Goal: Information Seeking & Learning: Learn about a topic

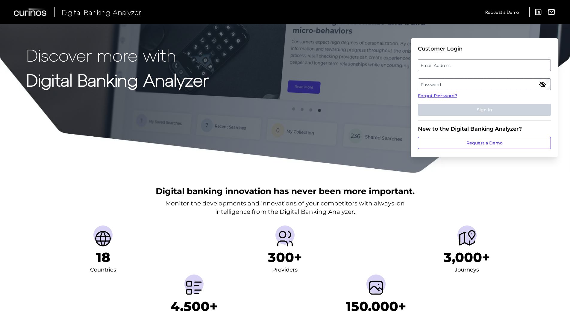
click at [528, 207] on div "Digital banking innovation has never been more important. Monitor the developme…" at bounding box center [285, 255] width 570 height 163
click at [446, 69] on label "Email Address" at bounding box center [484, 65] width 132 height 11
click at [446, 69] on input "email" at bounding box center [484, 65] width 133 height 12
click at [446, 66] on input "Email Address" at bounding box center [484, 65] width 133 height 12
click at [446, 66] on input "dvega" at bounding box center [484, 65] width 133 height 12
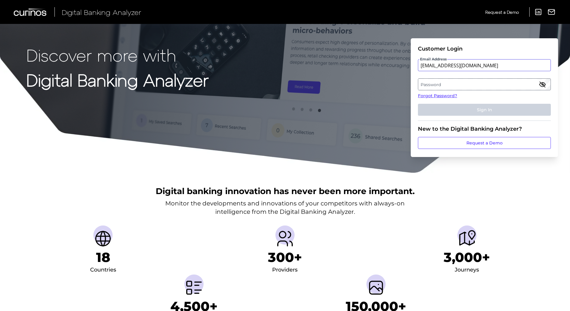
type input "[EMAIL_ADDRESS][DOMAIN_NAME]"
click at [446, 86] on label "Password" at bounding box center [484, 84] width 132 height 11
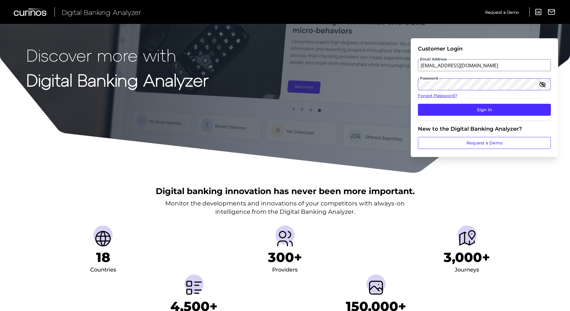
click at [418, 104] on button "Sign In" at bounding box center [484, 110] width 133 height 12
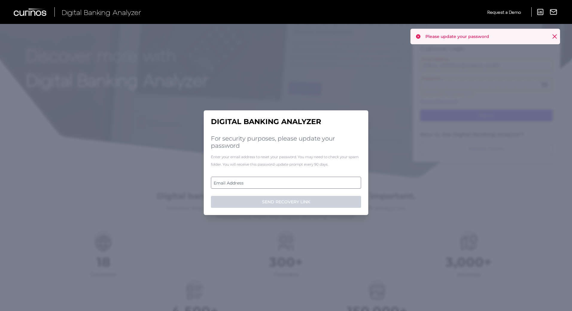
click at [256, 181] on label "Email Address" at bounding box center [285, 183] width 149 height 11
click at [256, 181] on input "email" at bounding box center [286, 183] width 150 height 12
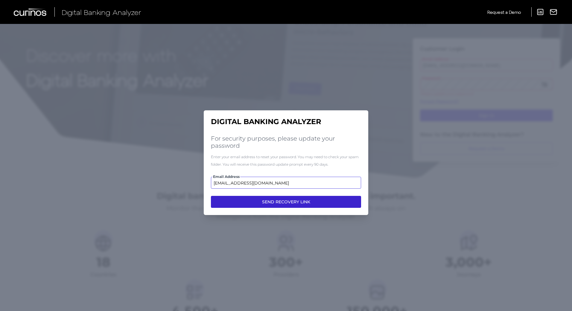
type input "[EMAIL_ADDRESS][DOMAIN_NAME]"
click at [284, 204] on button "SEND RECOVERY LINK" at bounding box center [286, 202] width 150 height 12
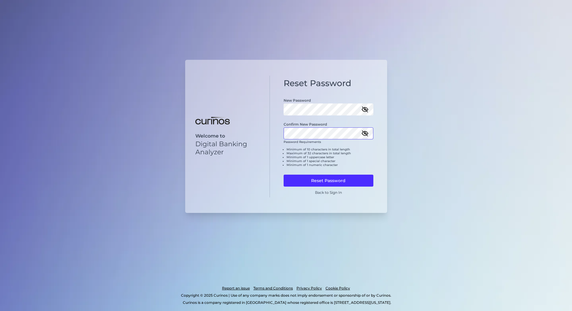
click at [284, 175] on button "Reset Password" at bounding box center [329, 181] width 90 height 12
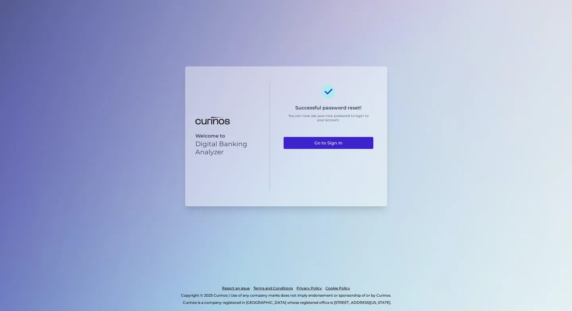
click at [319, 144] on link "Go to Sign In" at bounding box center [329, 143] width 90 height 12
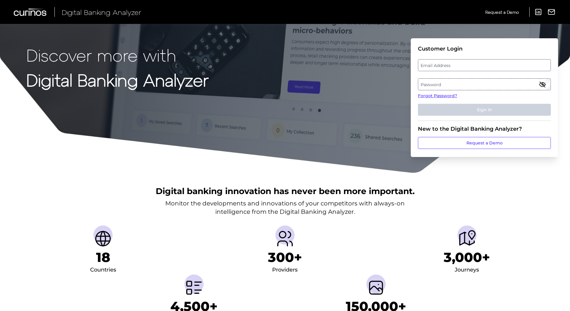
click at [463, 66] on label "Email Address" at bounding box center [484, 65] width 132 height 11
click at [463, 66] on input "email" at bounding box center [484, 65] width 133 height 12
type input "[EMAIL_ADDRESS][DOMAIN_NAME]"
click at [450, 80] on label "Password" at bounding box center [484, 84] width 132 height 11
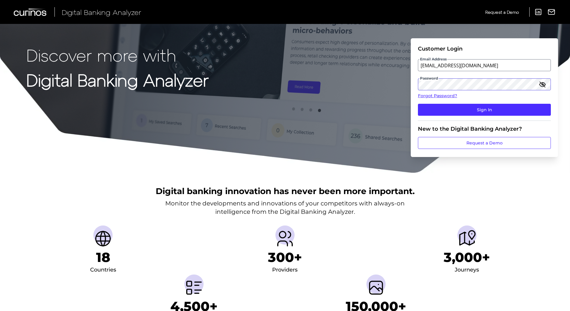
click at [418, 104] on button "Sign In" at bounding box center [484, 110] width 133 height 12
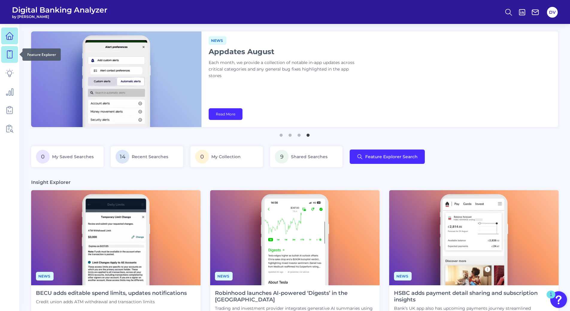
click at [13, 57] on icon at bounding box center [9, 54] width 8 height 8
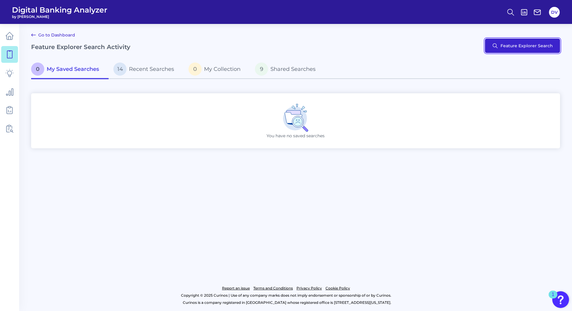
click at [508, 43] on button "Feature Explorer Search" at bounding box center [522, 46] width 75 height 14
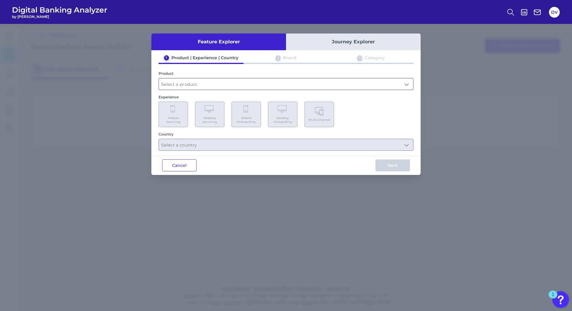
click at [207, 83] on input "text" at bounding box center [286, 83] width 254 height 11
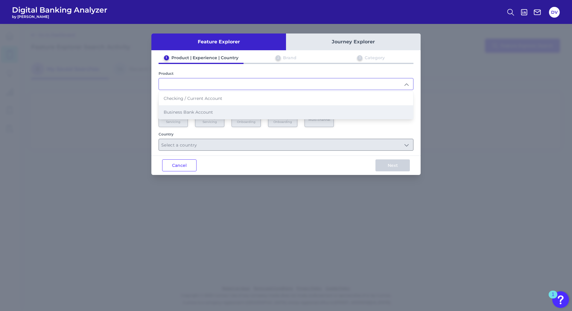
click at [193, 111] on span "Business Bank Account" at bounding box center [188, 112] width 49 height 5
type input "Business Bank Account"
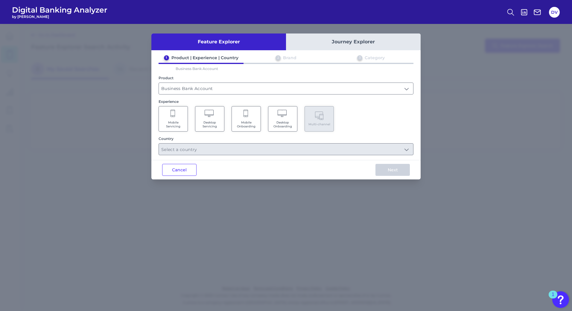
click at [209, 117] on icon at bounding box center [210, 114] width 10 height 8
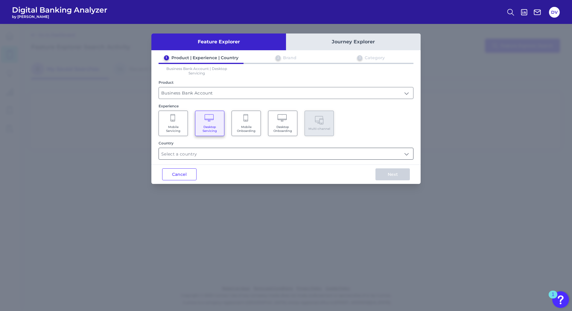
click at [193, 155] on input "text" at bounding box center [286, 153] width 254 height 11
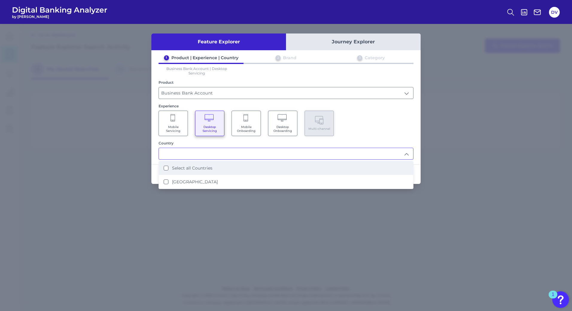
click at [190, 169] on label "Select all Countries" at bounding box center [192, 168] width 40 height 5
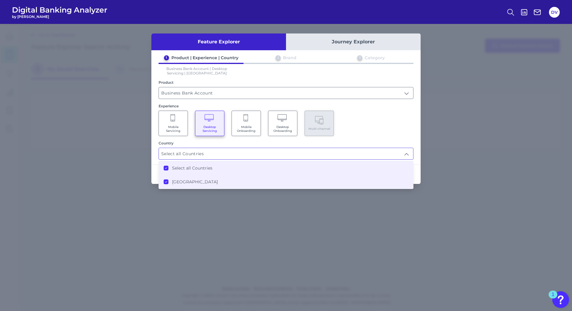
type input "Select all Countries"
click at [383, 133] on div "Mobile Servicing Desktop Servicing Mobile Onboarding Desktop Onboarding Multi-c…" at bounding box center [286, 123] width 255 height 25
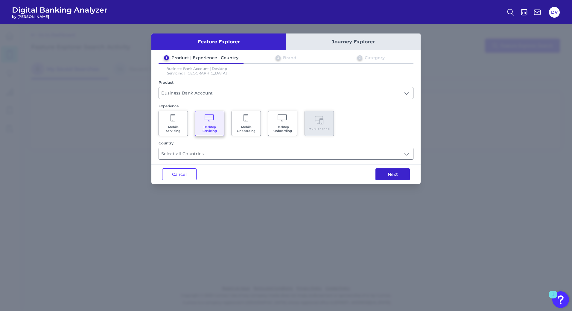
click at [398, 175] on button "Next" at bounding box center [393, 175] width 34 height 12
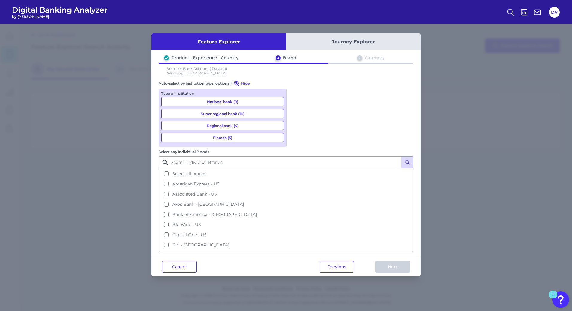
click at [216, 102] on button "National bank (9)" at bounding box center [222, 102] width 123 height 10
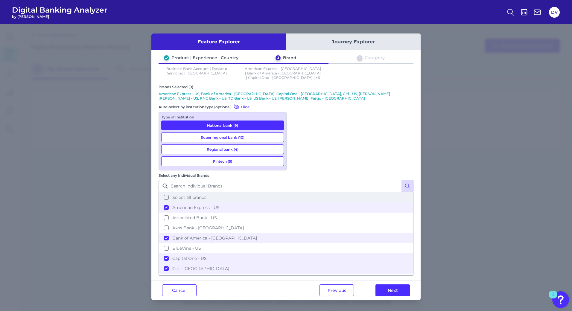
click at [297, 193] on button "Select all brands" at bounding box center [286, 198] width 254 height 10
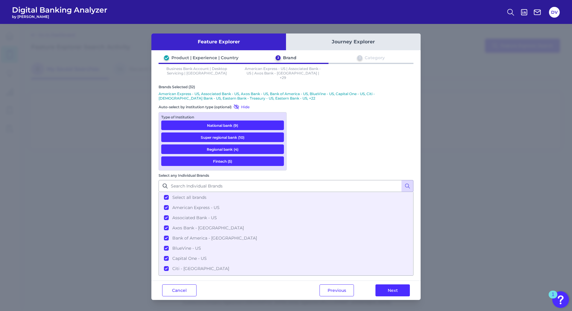
click at [48, 91] on div "Feature Explorer Journey Explorer Product | Experience | Country 2 Brand 3 Cate…" at bounding box center [286, 167] width 572 height 287
click at [384, 285] on button "Next" at bounding box center [393, 291] width 34 height 12
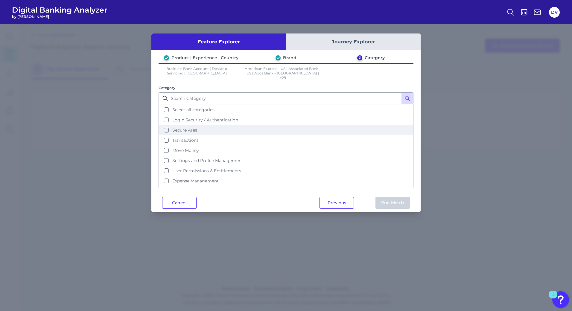
click at [166, 125] on button "Secure Area" at bounding box center [286, 130] width 254 height 10
click at [387, 199] on button "Run Matrix" at bounding box center [393, 203] width 34 height 12
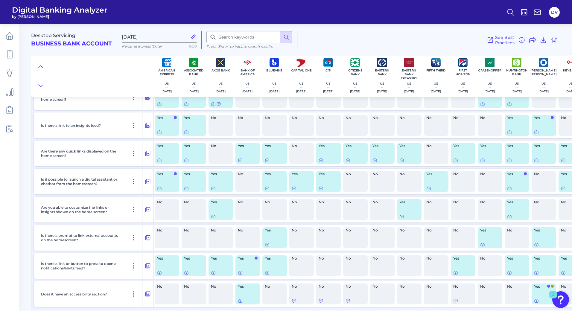
scroll to position [437, 0]
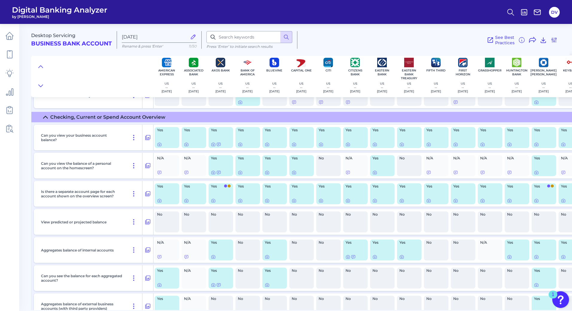
click at [23, 186] on main "Desktop Servicing Business Bank Account [DATE][FINANCIAL_ID] Rename & press 'En…" at bounding box center [286, 155] width 572 height 311
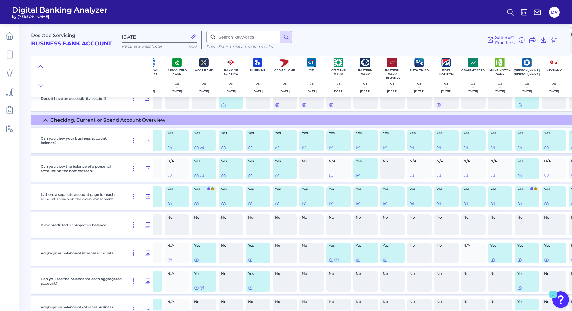
scroll to position [434, 0]
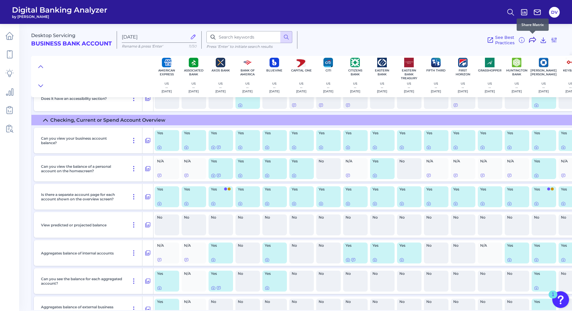
click at [533, 39] on icon at bounding box center [532, 40] width 7 height 7
click at [553, 35] on icon at bounding box center [555, 37] width 4 height 4
click at [545, 39] on icon at bounding box center [543, 40] width 7 height 7
click at [159, 175] on div at bounding box center [160, 172] width 6 height 6
click at [159, 176] on icon at bounding box center [159, 175] width 5 height 5
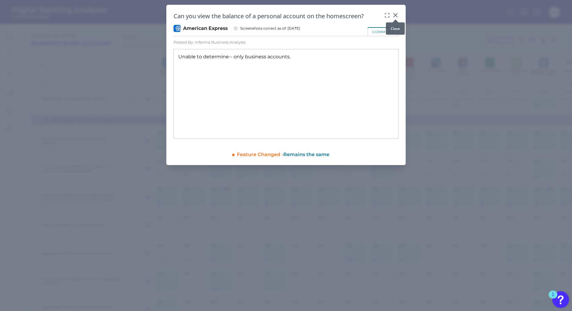
click at [396, 15] on icon at bounding box center [396, 15] width 4 height 4
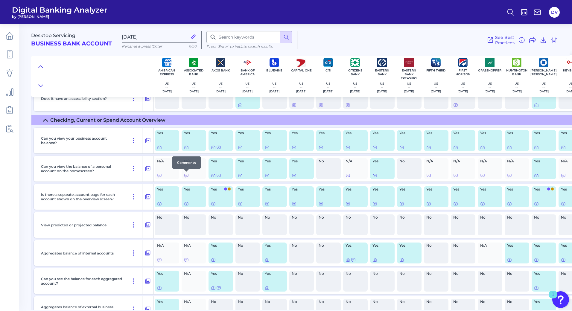
click at [188, 175] on icon at bounding box center [186, 175] width 5 height 5
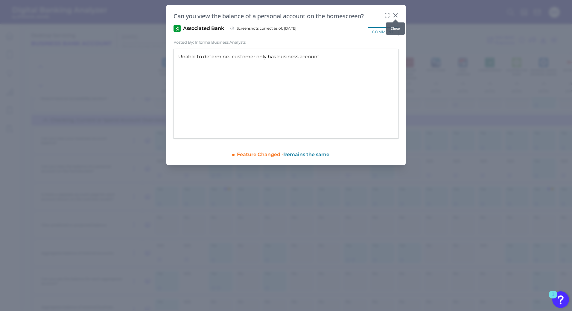
click at [395, 13] on icon at bounding box center [396, 15] width 6 height 6
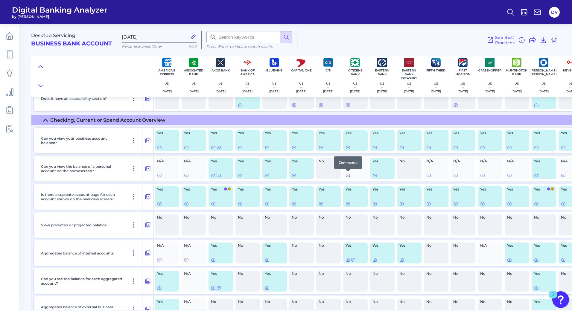
click at [350, 177] on icon at bounding box center [348, 175] width 5 height 5
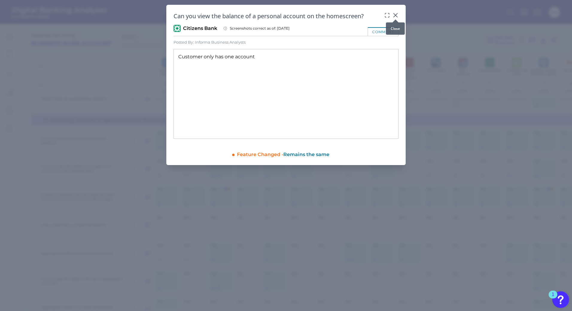
click at [396, 15] on icon at bounding box center [396, 15] width 4 height 4
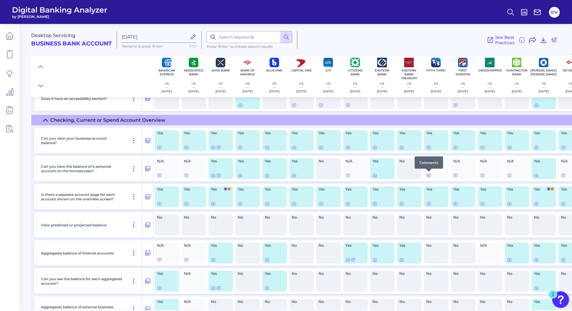
click at [431, 176] on icon at bounding box center [429, 175] width 5 height 5
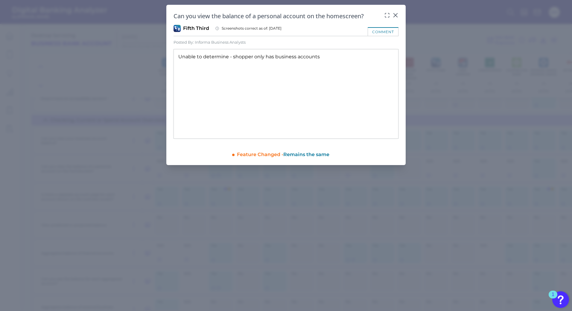
click at [319, 59] on div "Unable to determine - shopper only has business accounts" at bounding box center [286, 94] width 225 height 90
drag, startPoint x: 320, startPoint y: 58, endPoint x: 177, endPoint y: 69, distance: 143.2
click at [177, 69] on div "Unable to determine - shopper only has business accounts" at bounding box center [286, 94] width 225 height 90
copy div "Unable to determine - shopper only has business accounts"
